Goal: Transaction & Acquisition: Purchase product/service

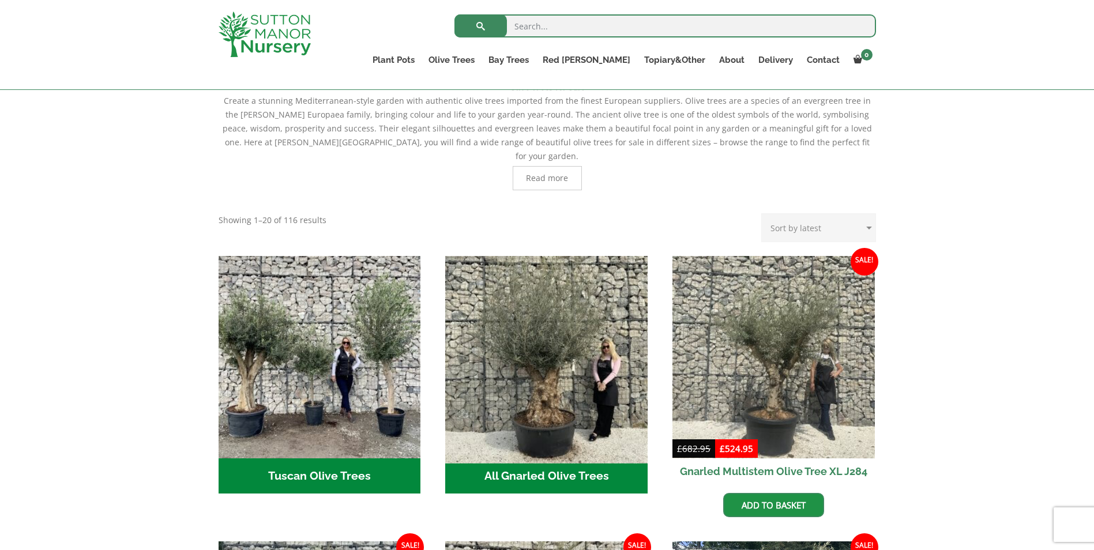
scroll to position [288, 0]
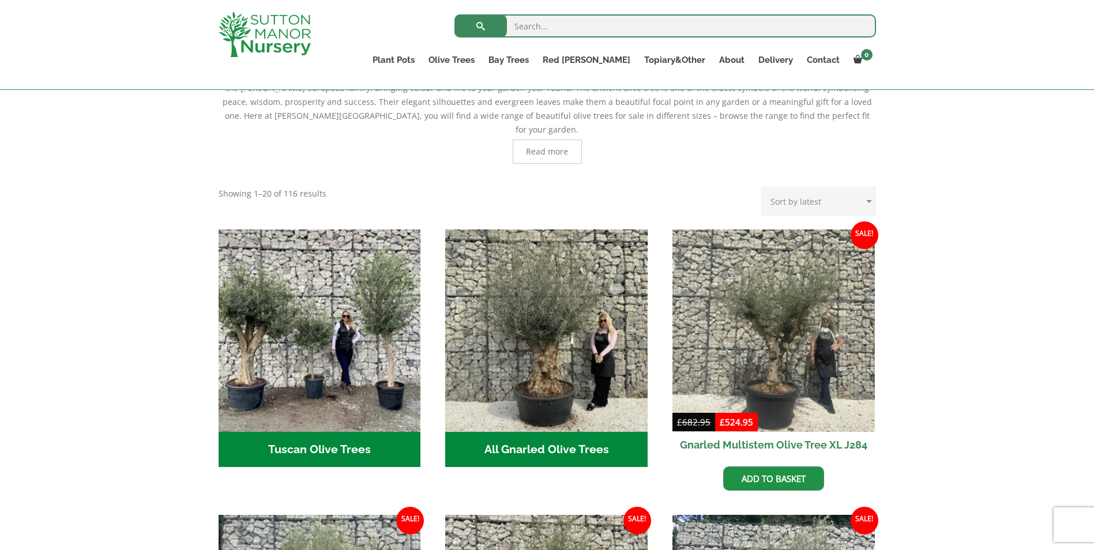
click at [827, 191] on select "Sort by popularity Sort by latest Sort by price: low to high Sort by price: hig…" at bounding box center [818, 201] width 115 height 29
select select "price"
click at [763, 187] on select "Sort by popularity Sort by latest Sort by price: low to high Sort by price: hig…" at bounding box center [818, 201] width 115 height 29
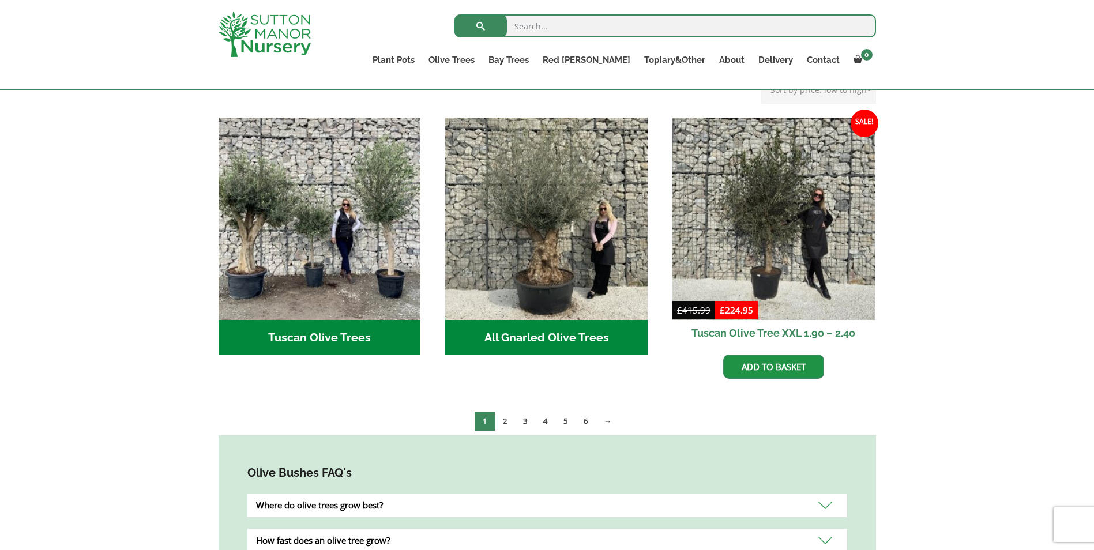
scroll to position [404, 0]
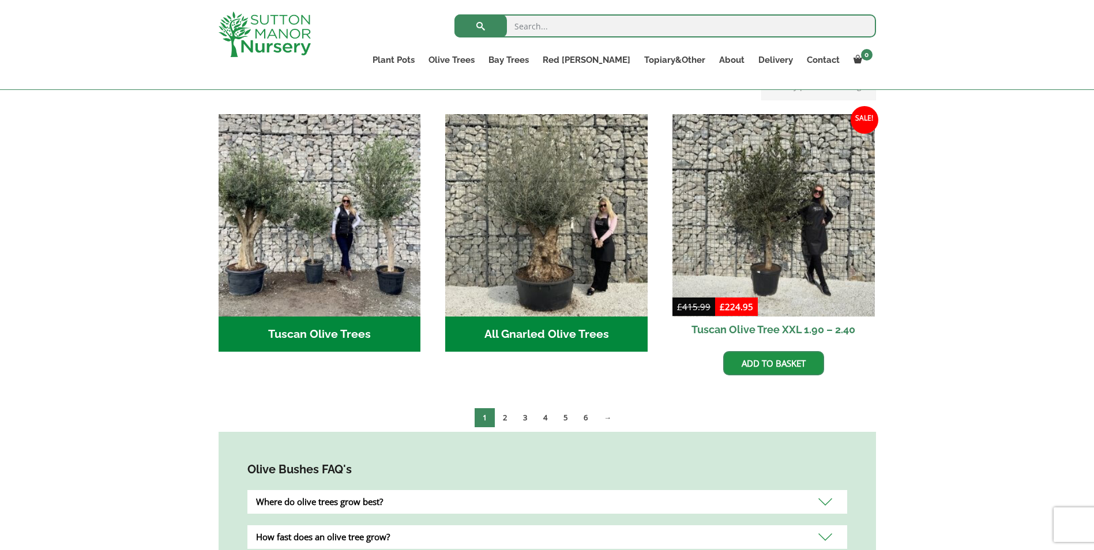
click at [707, 358] on li "Sale! £ 415.99 Original price was: £415.99. £ 224.95 Current price is: £224.95.…" at bounding box center [773, 244] width 202 height 261
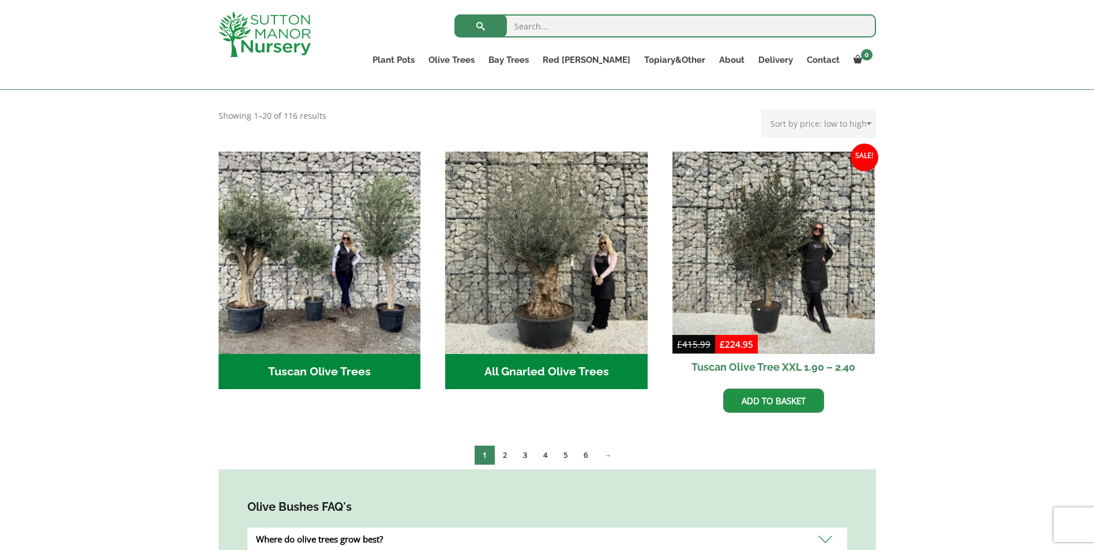
scroll to position [346, 0]
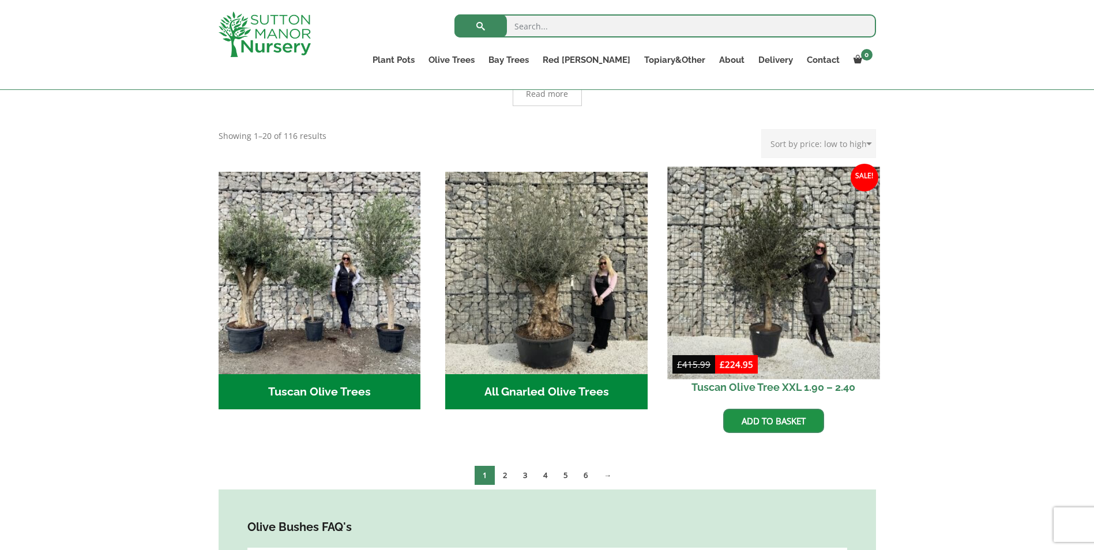
click at [796, 326] on img at bounding box center [773, 273] width 212 height 212
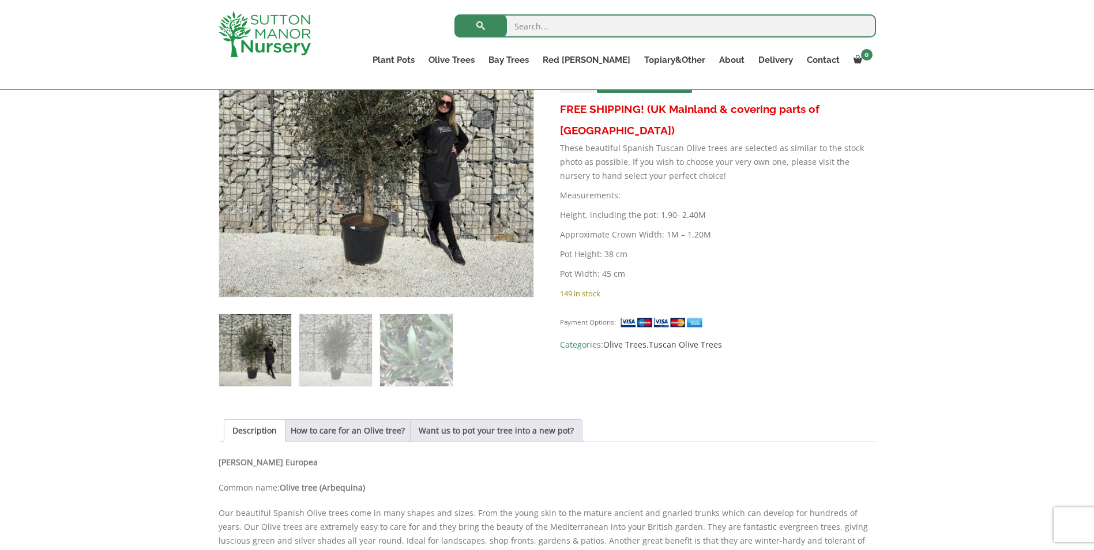
scroll to position [288, 0]
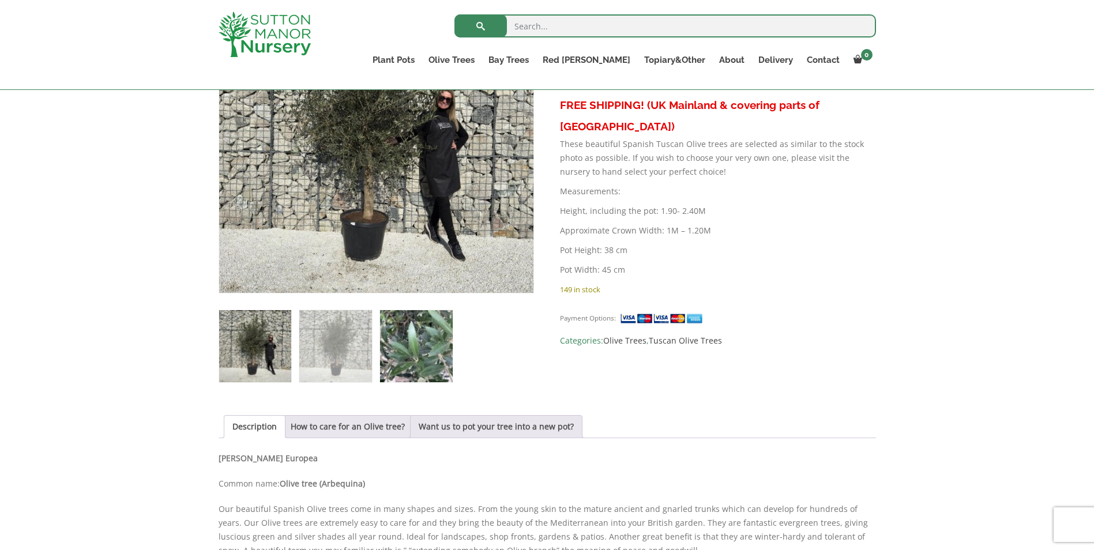
click at [431, 342] on img at bounding box center [416, 346] width 72 height 72
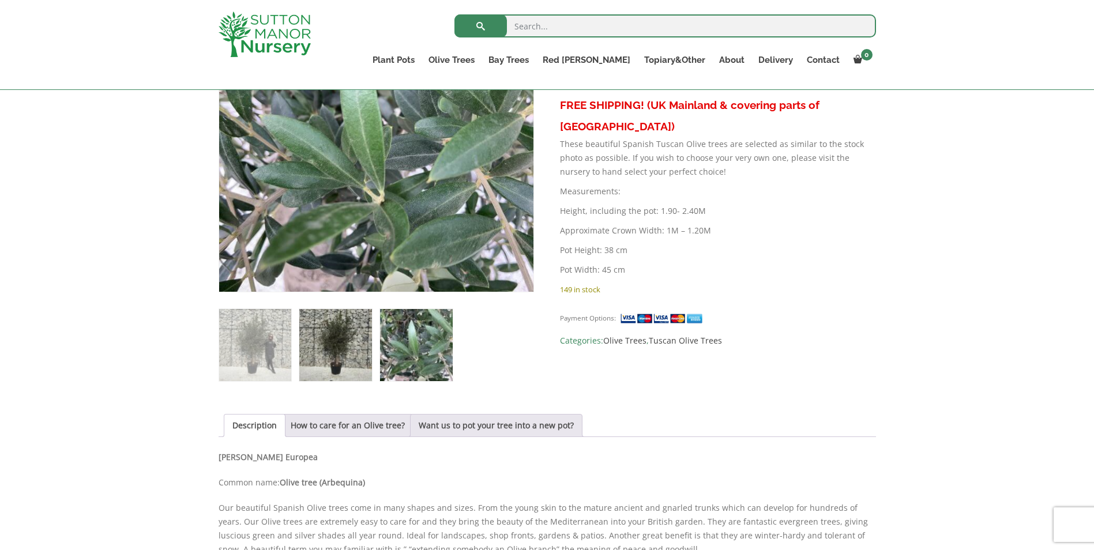
click at [349, 349] on img at bounding box center [335, 345] width 72 height 72
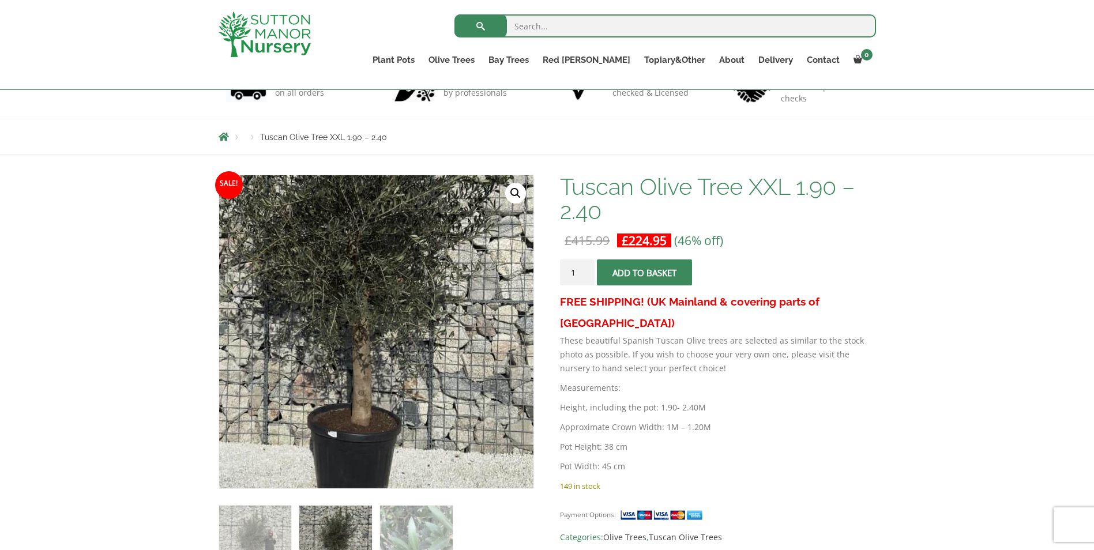
scroll to position [0, 0]
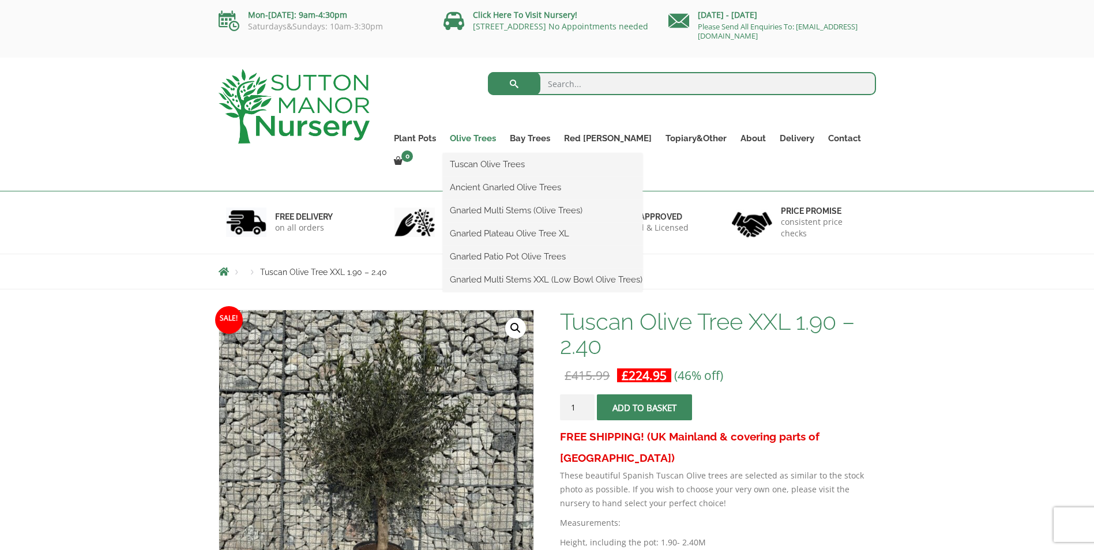
click at [499, 138] on link "Olive Trees" at bounding box center [473, 138] width 60 height 16
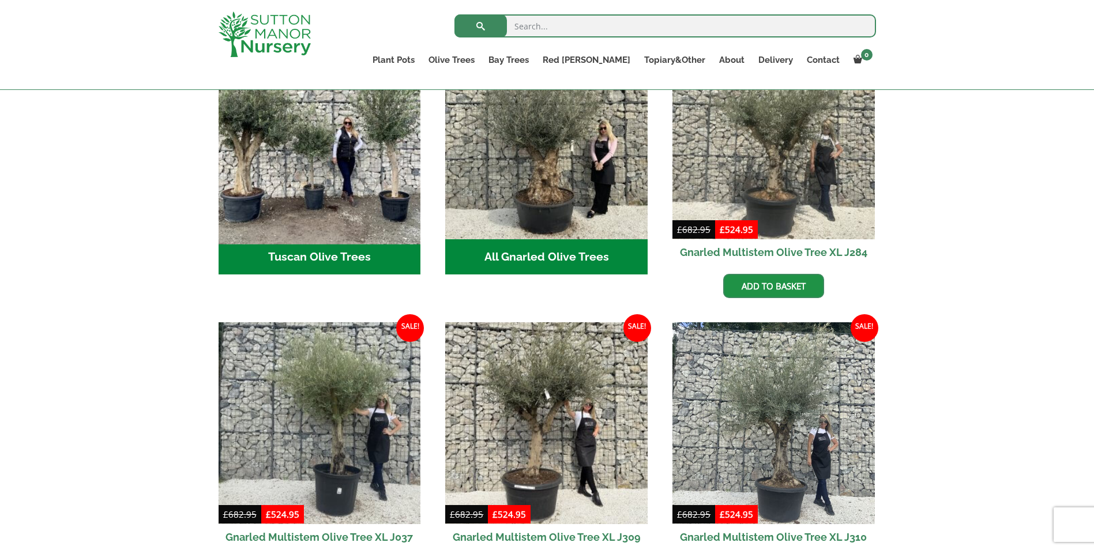
scroll to position [461, 0]
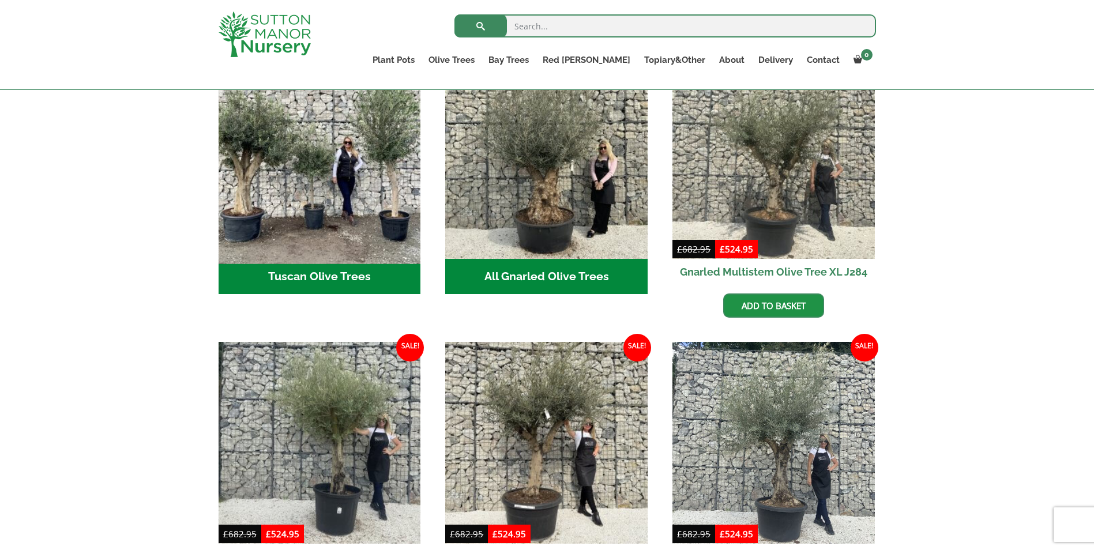
click at [292, 207] on img "Visit product category Tuscan Olive Trees" at bounding box center [319, 157] width 212 height 212
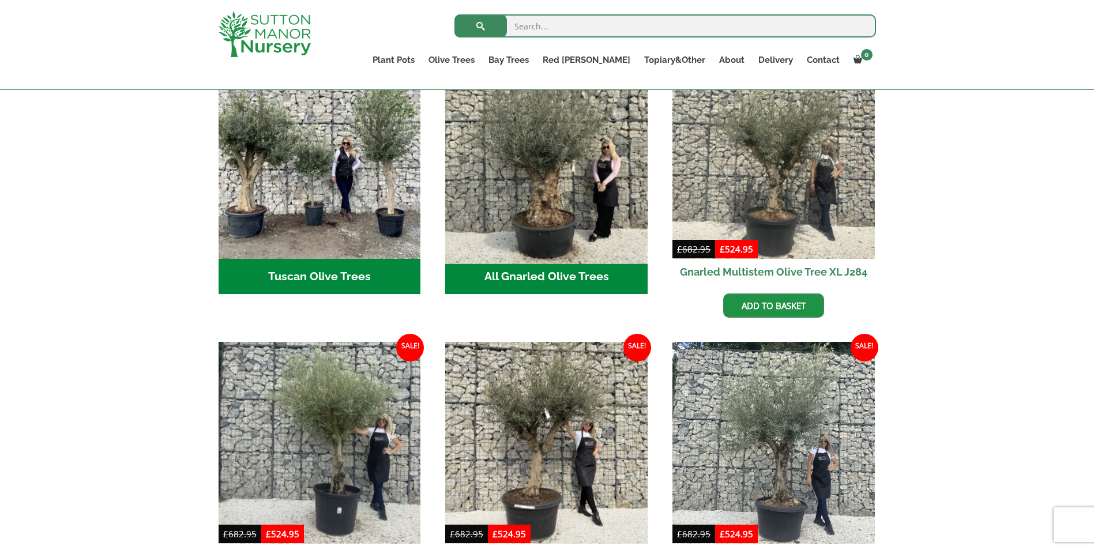
click at [596, 231] on img "Visit product category All Gnarled Olive Trees" at bounding box center [547, 157] width 212 height 212
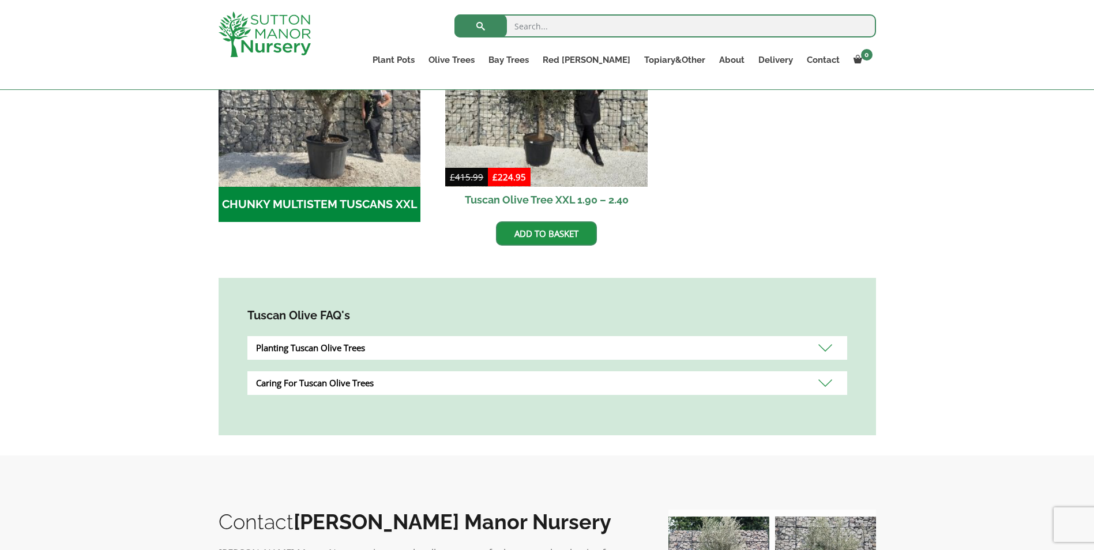
scroll to position [461, 0]
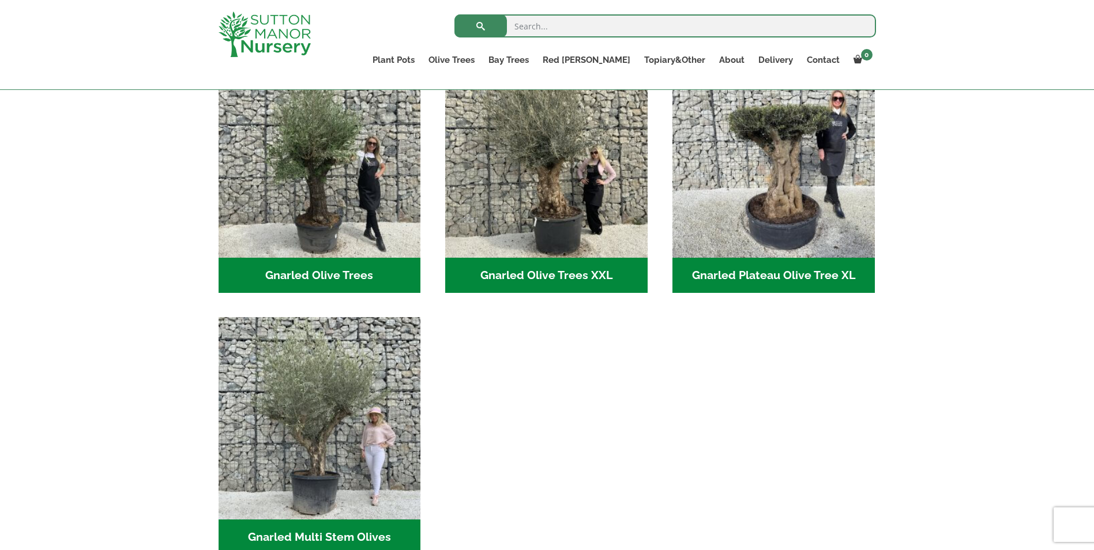
scroll to position [231, 0]
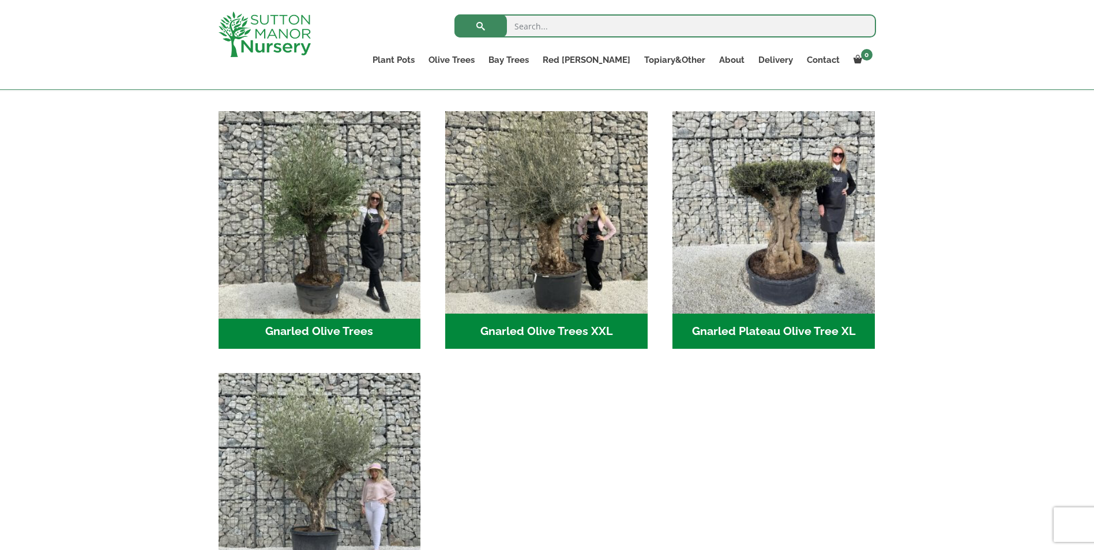
click at [331, 275] on img "Visit product category Gnarled Olive Trees" at bounding box center [319, 212] width 212 height 212
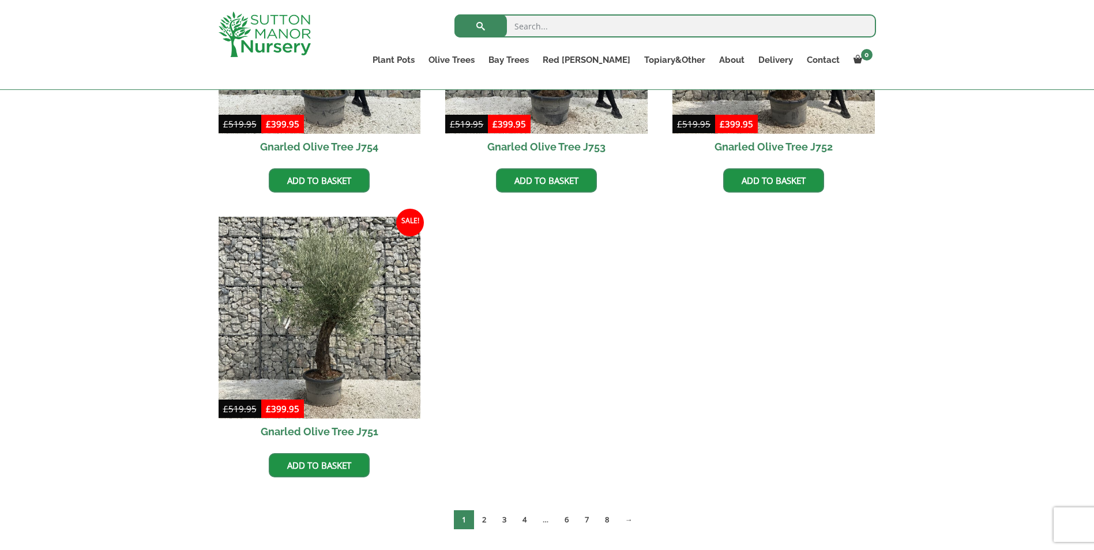
scroll to position [1326, 0]
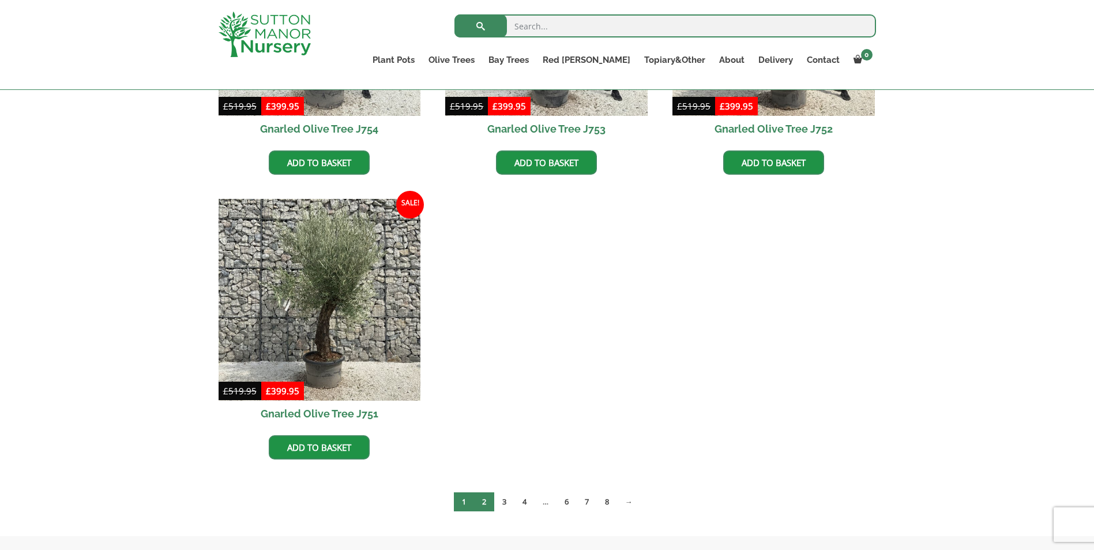
click at [481, 503] on link "2" at bounding box center [484, 501] width 20 height 19
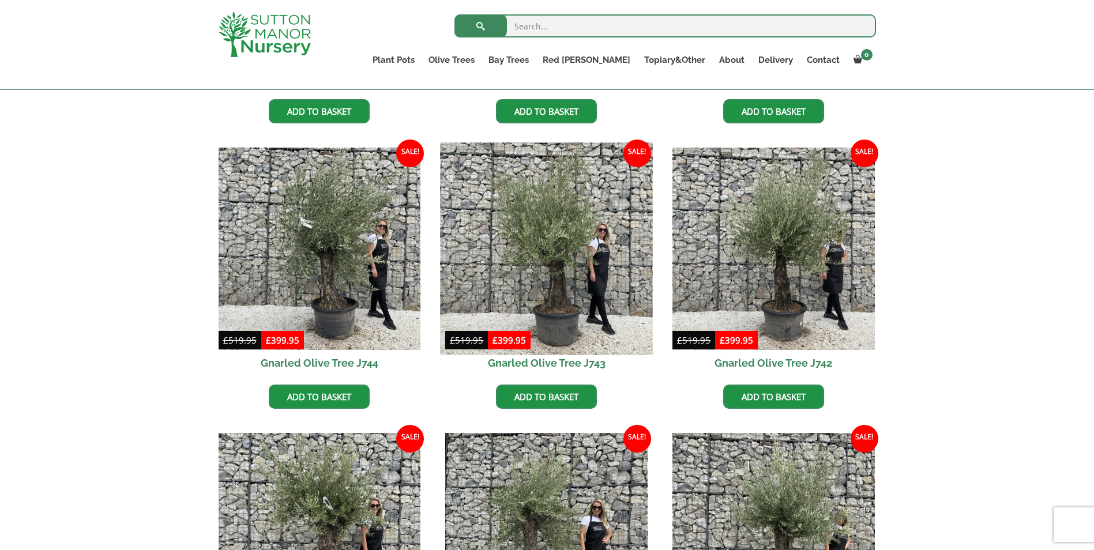
scroll to position [1096, 0]
